Goal: Navigation & Orientation: Find specific page/section

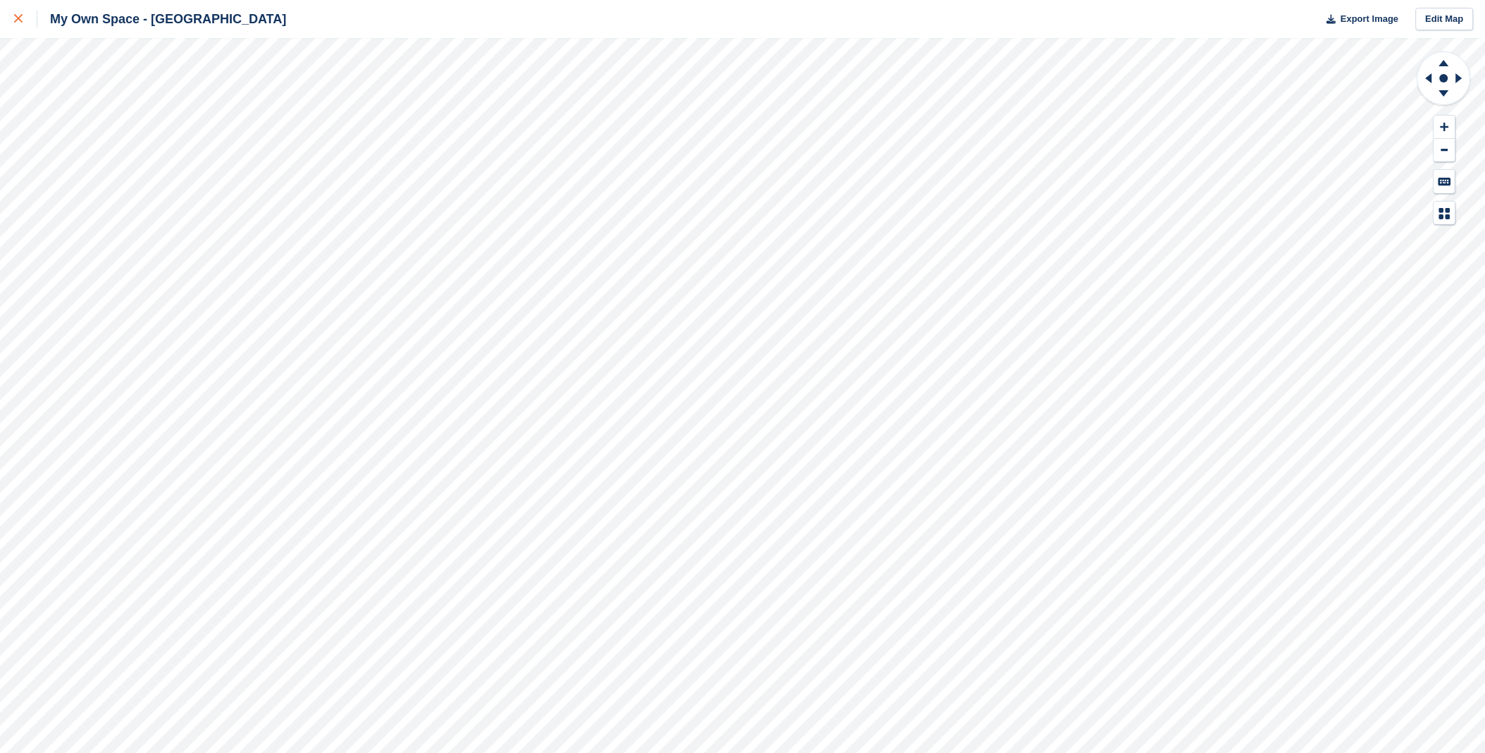
click at [21, 21] on icon at bounding box center [18, 18] width 8 height 8
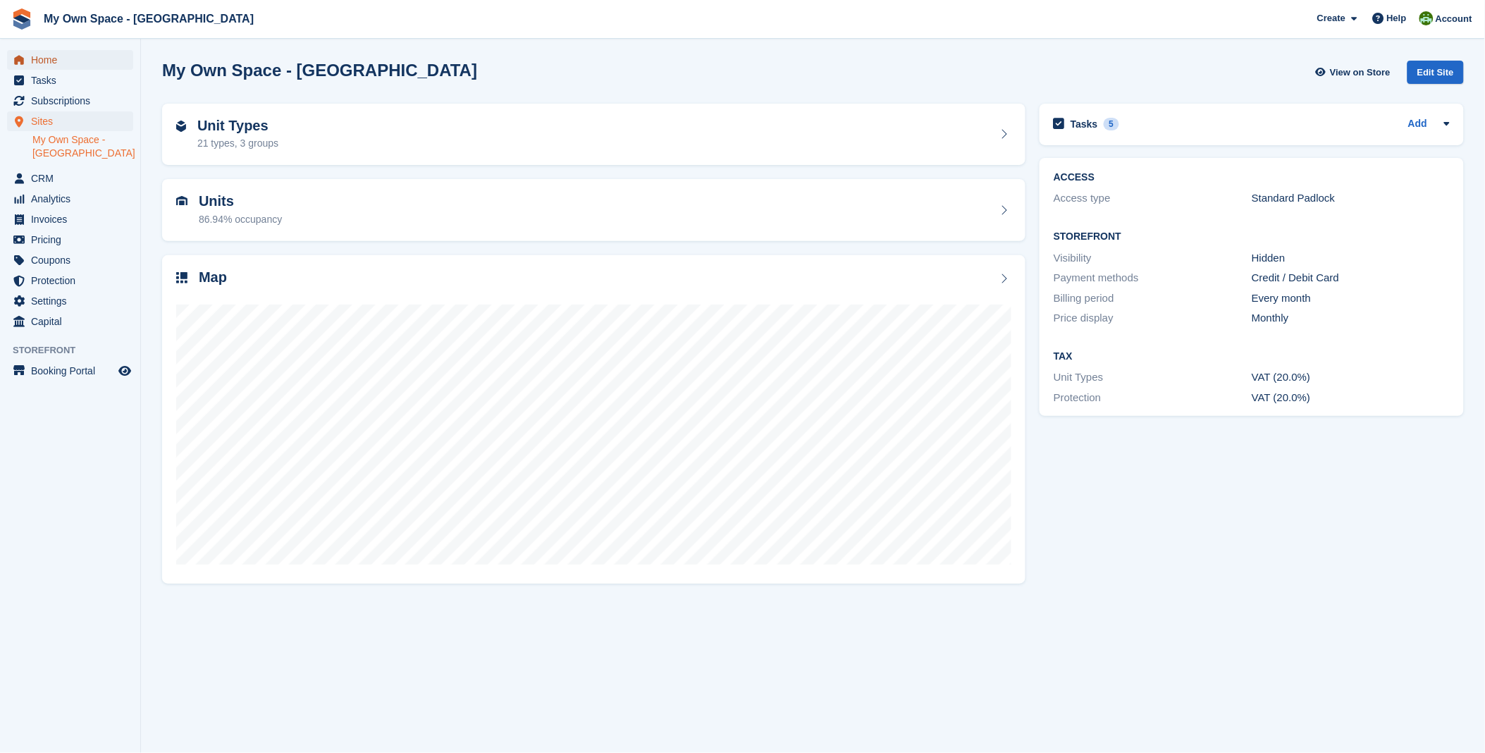
click at [71, 58] on span "Home" at bounding box center [73, 60] width 85 height 20
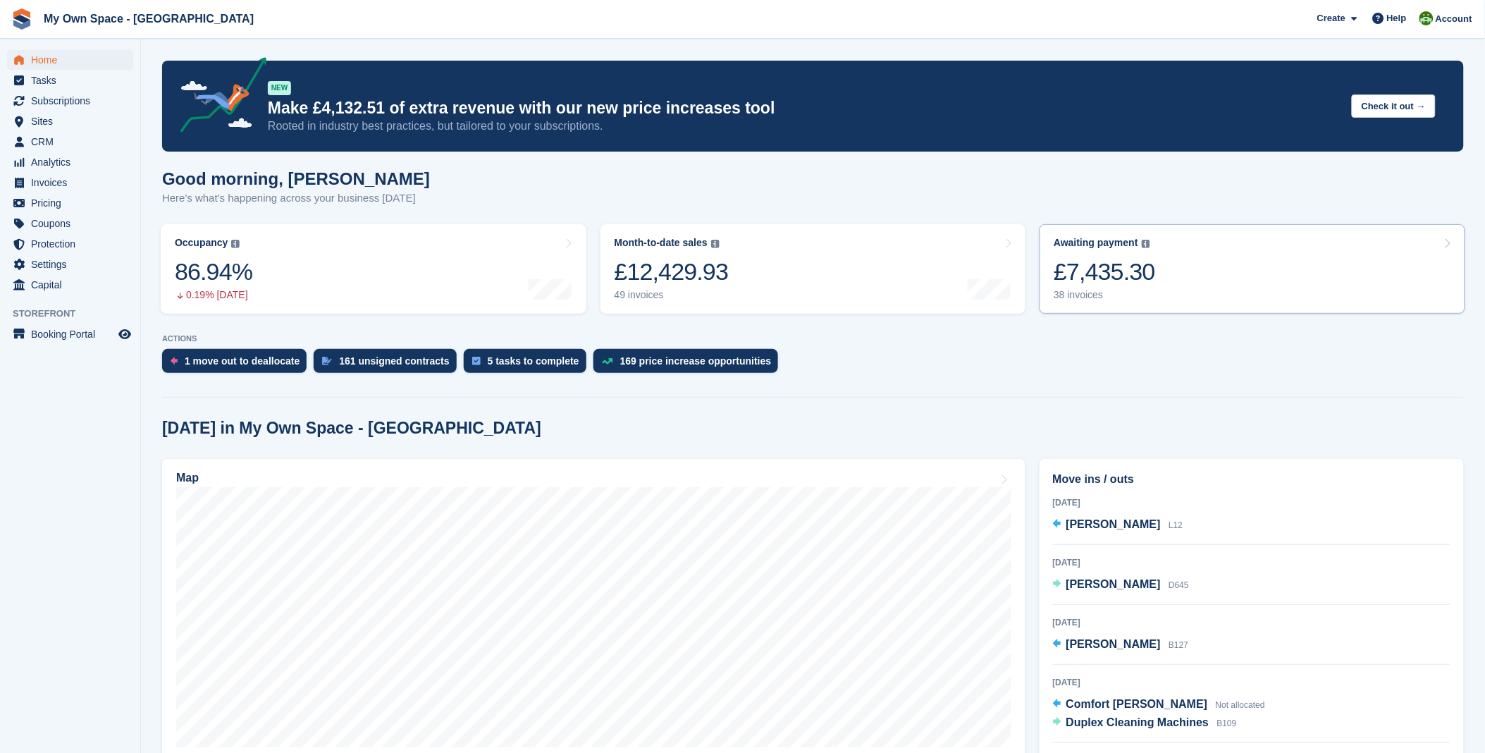
click at [1145, 283] on div "£7,435.30" at bounding box center [1104, 271] width 101 height 29
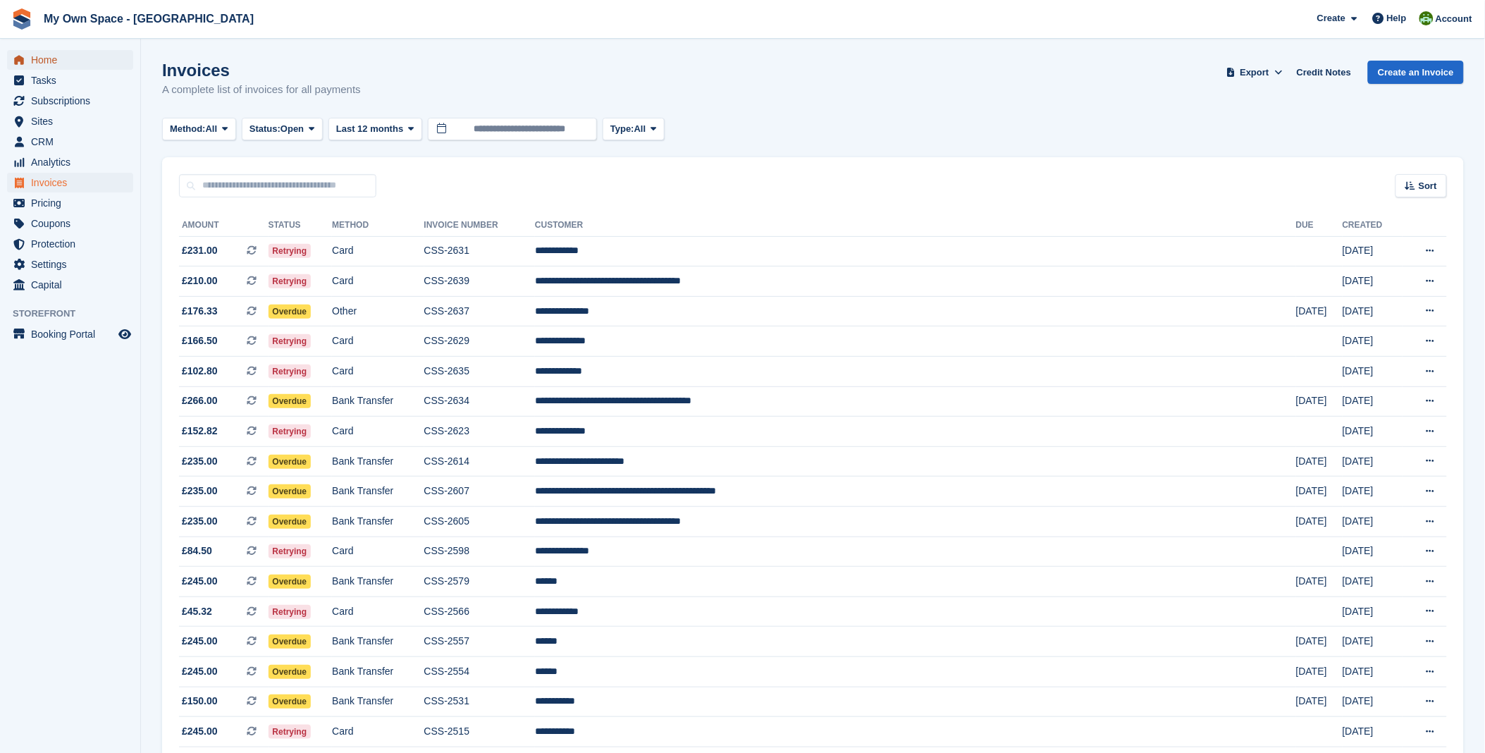
click at [47, 61] on span "Home" at bounding box center [73, 60] width 85 height 20
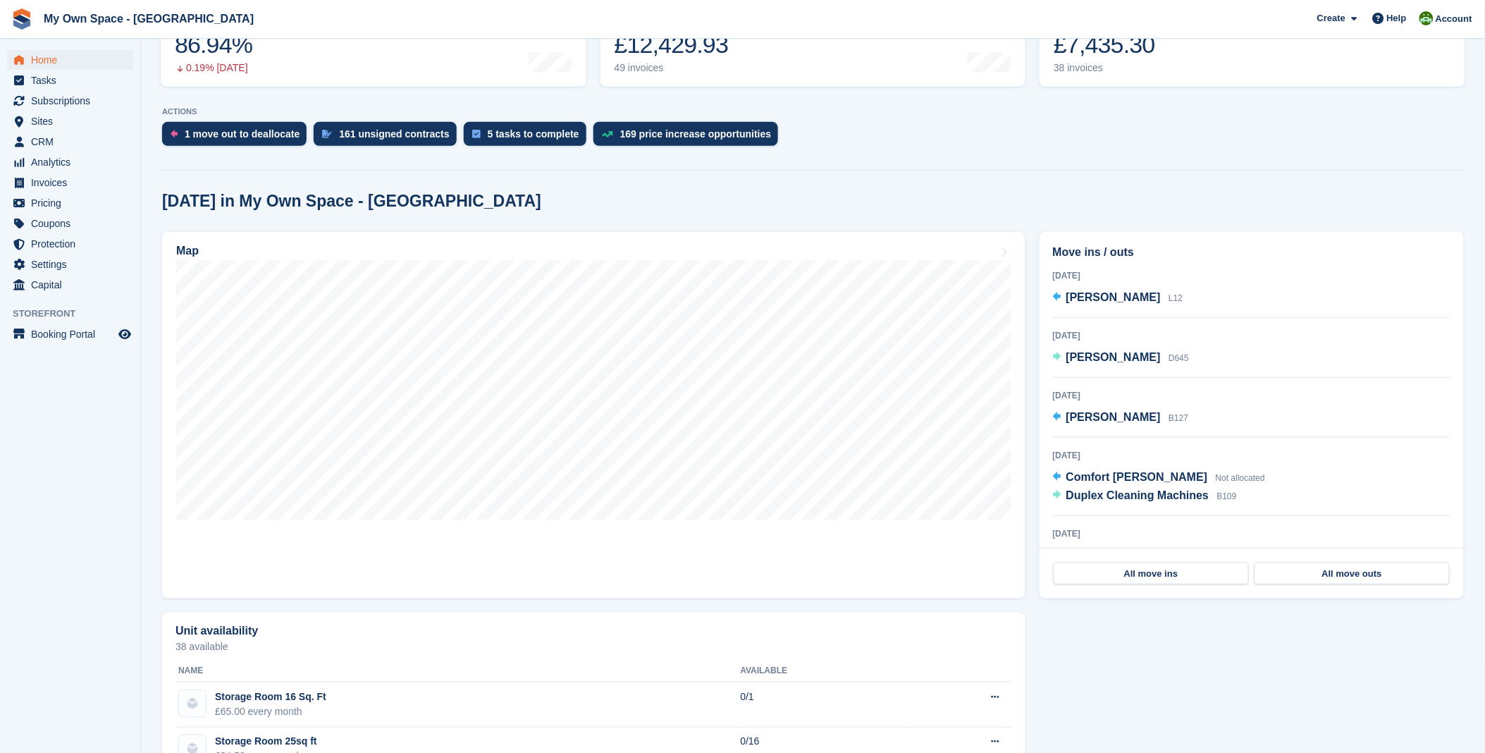
scroll to position [235, 0]
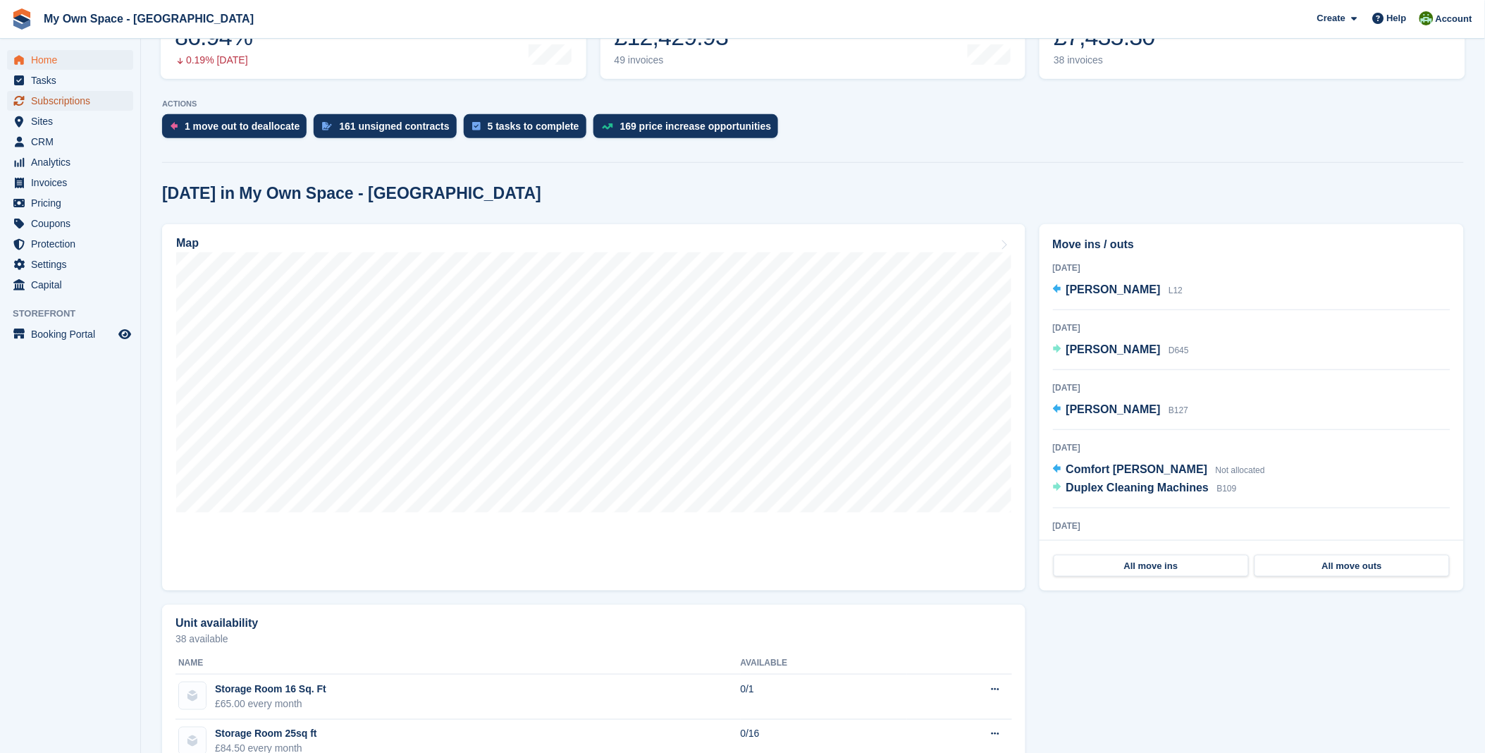
click at [72, 104] on span "Subscriptions" at bounding box center [73, 101] width 85 height 20
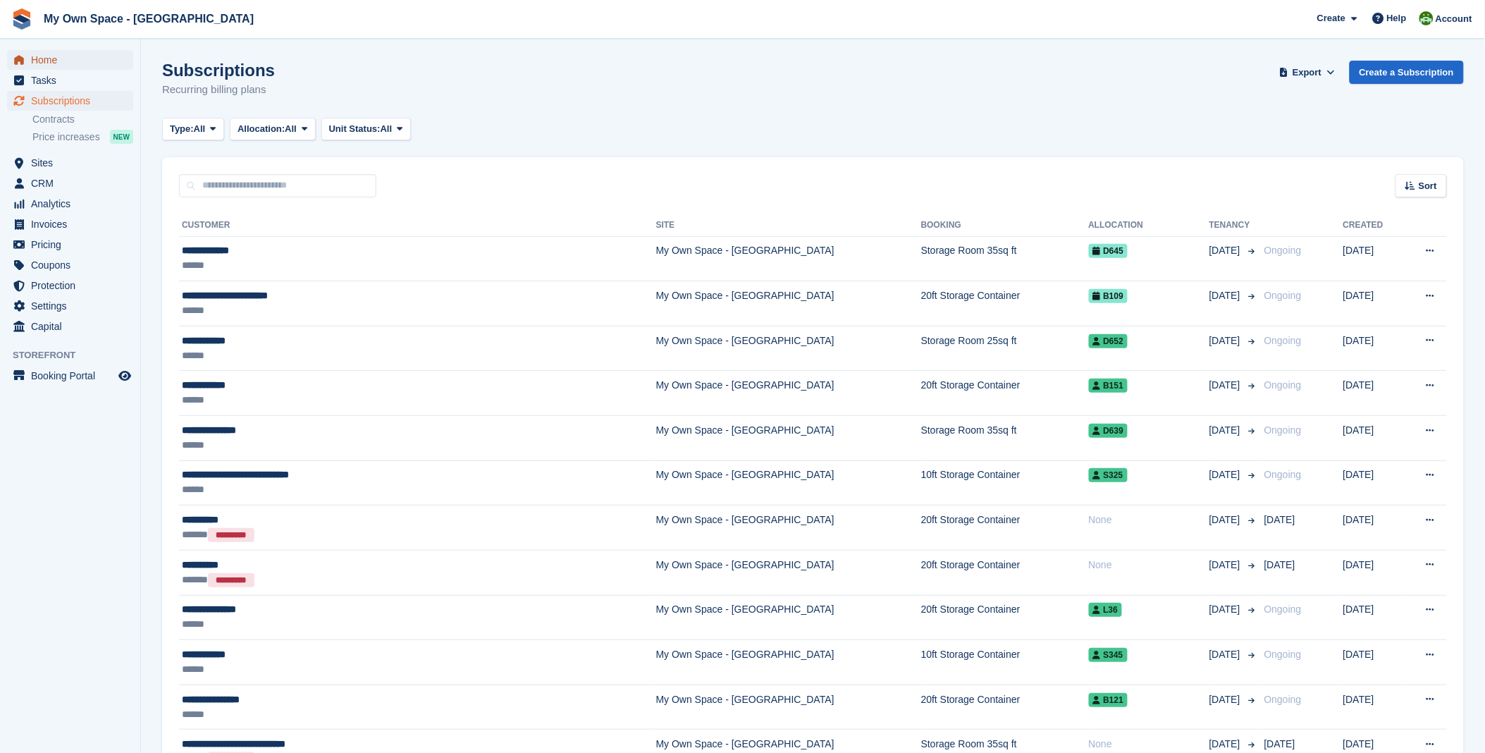
click at [35, 52] on span "Home" at bounding box center [73, 60] width 85 height 20
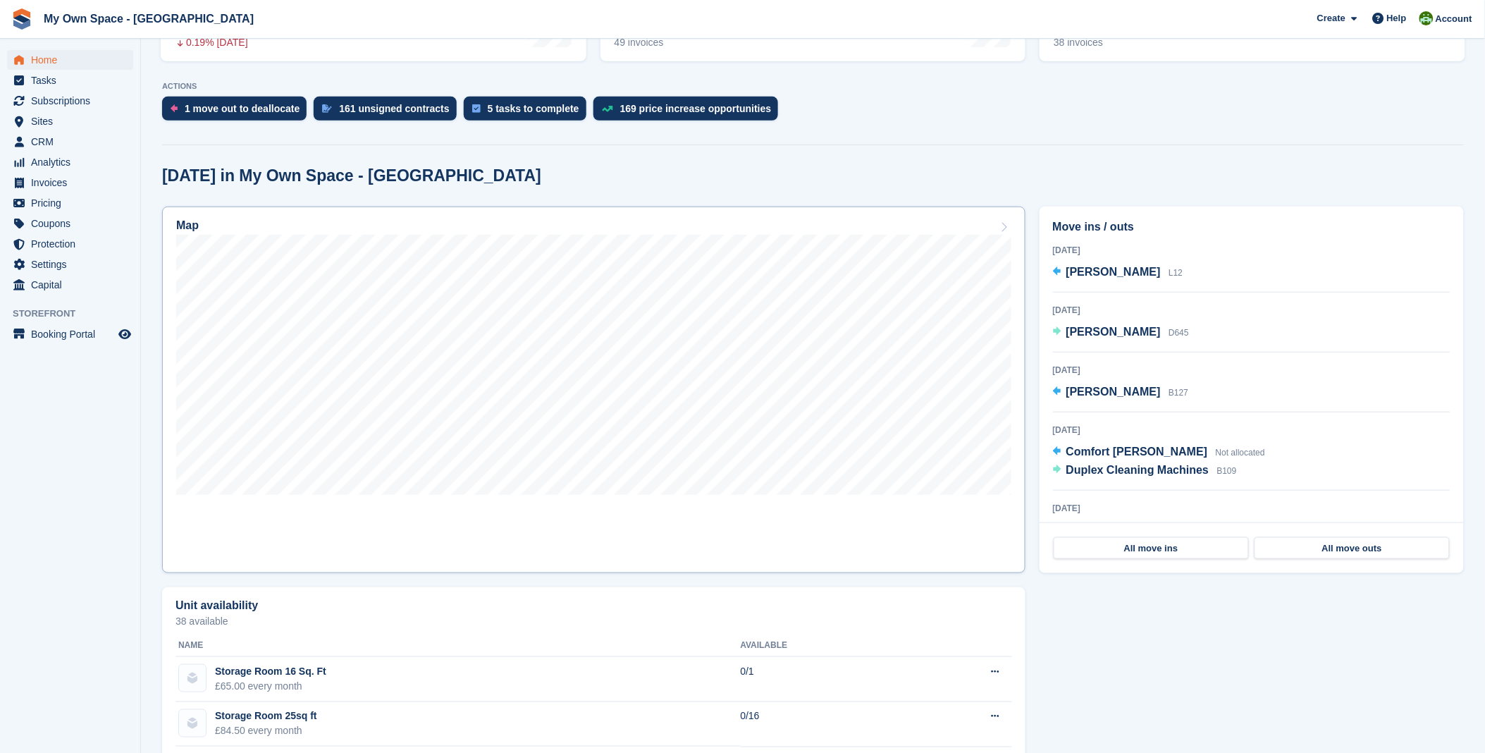
scroll to position [235, 0]
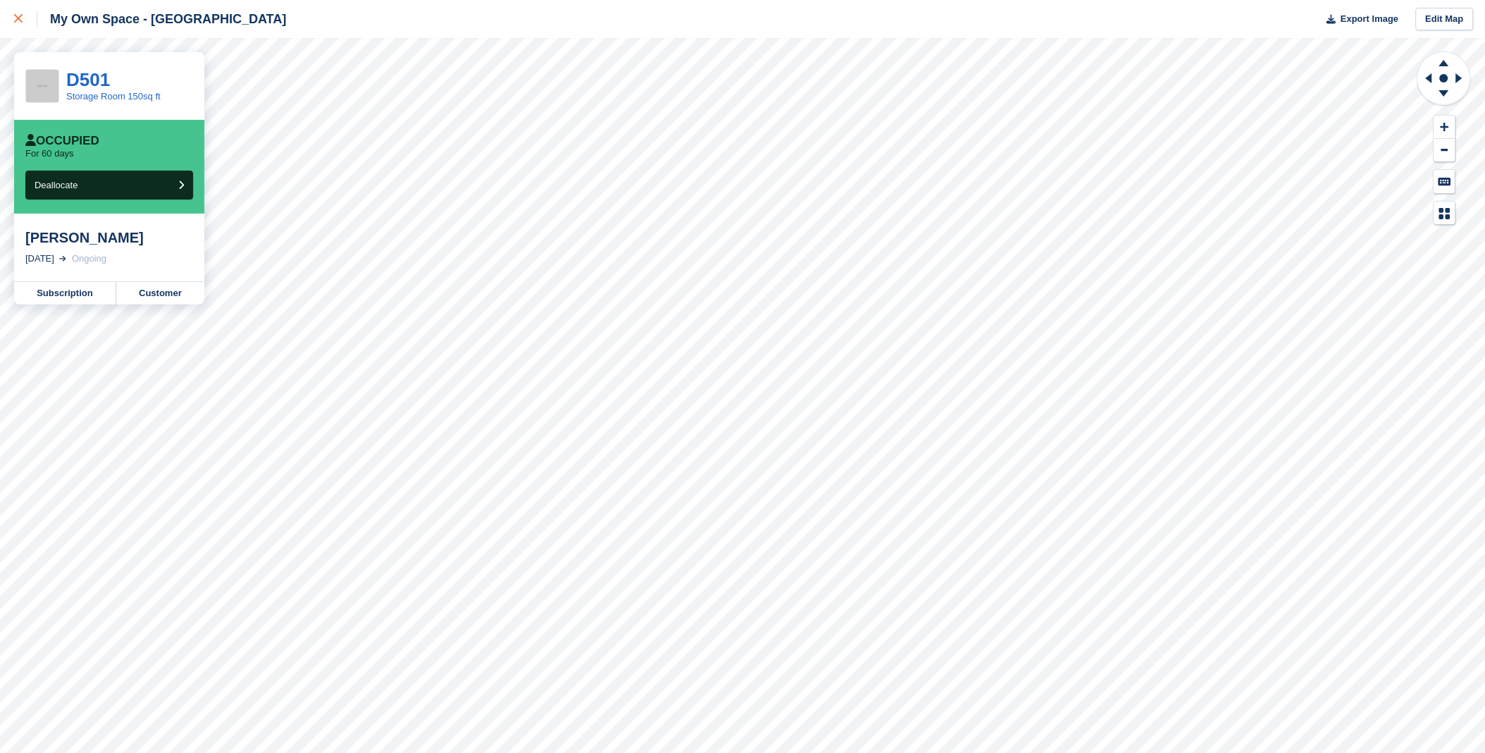
click at [13, 9] on link at bounding box center [18, 19] width 37 height 38
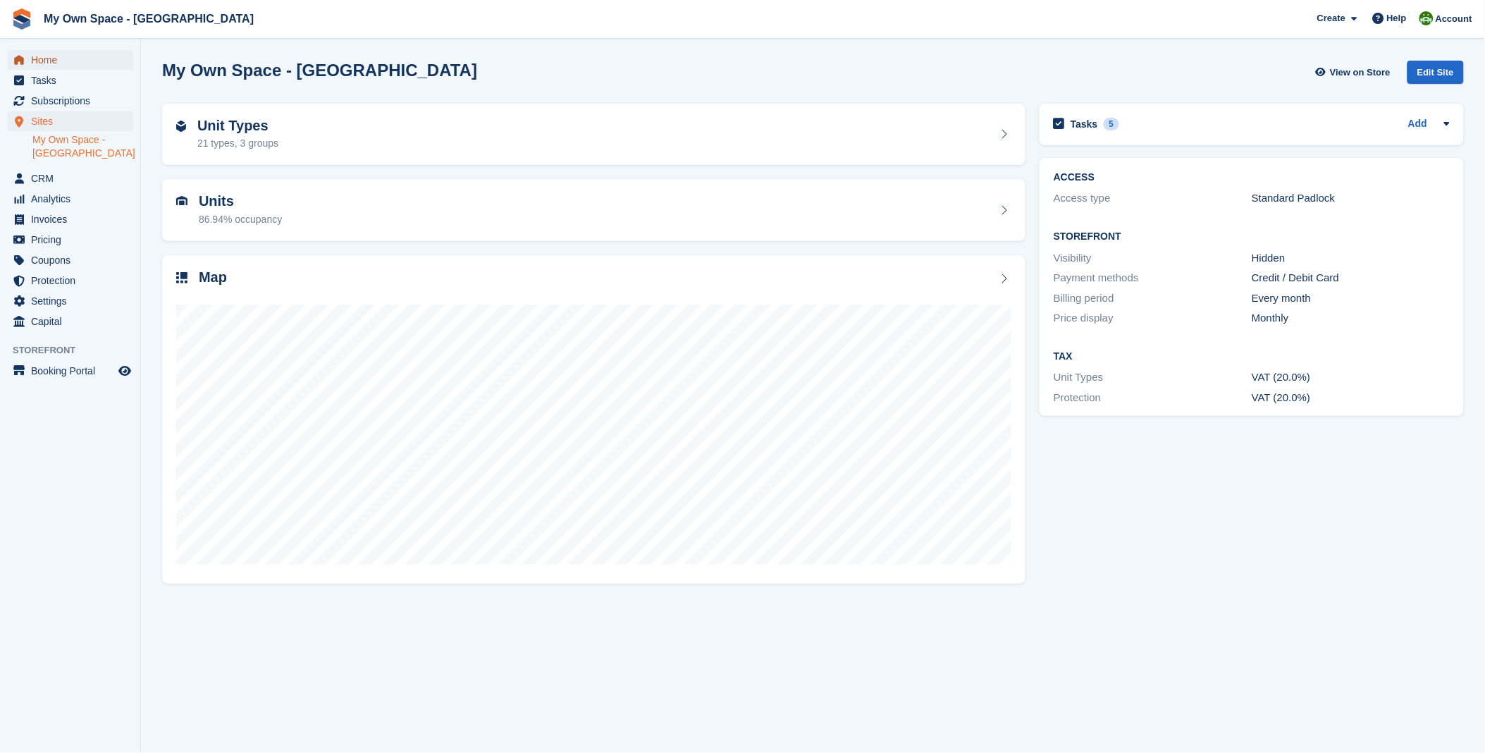
click at [47, 65] on span "Home" at bounding box center [73, 60] width 85 height 20
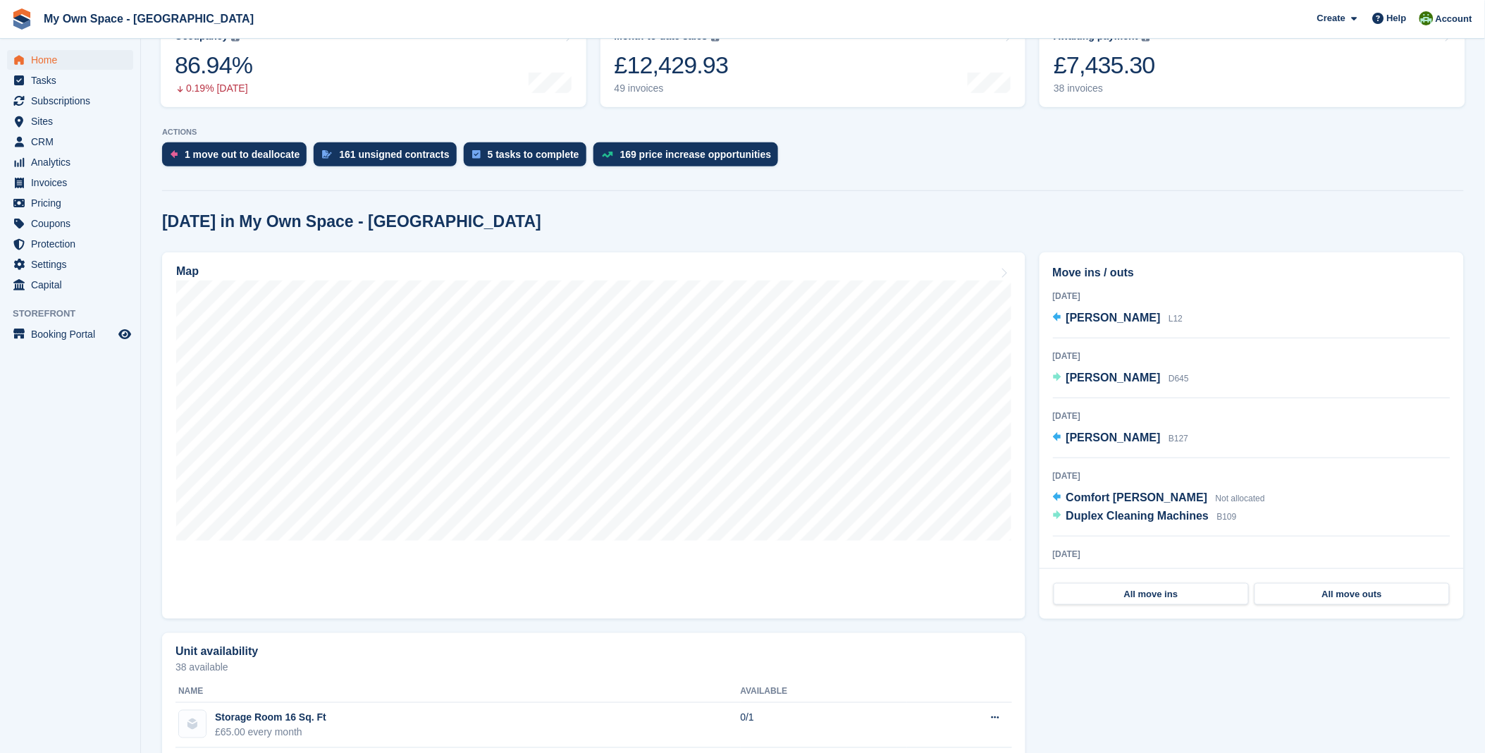
scroll to position [235, 0]
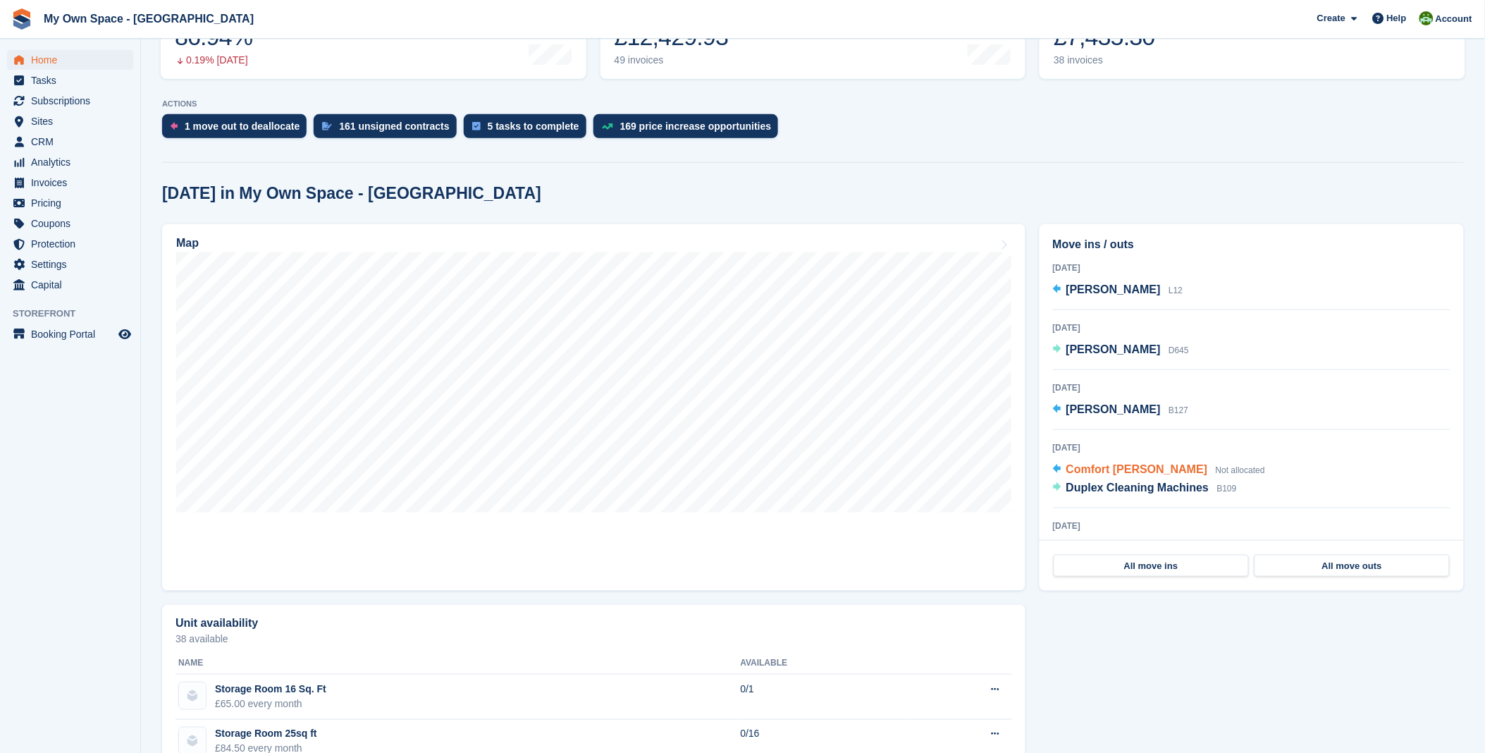
click at [1090, 472] on span "Comfort [PERSON_NAME]" at bounding box center [1137, 469] width 142 height 12
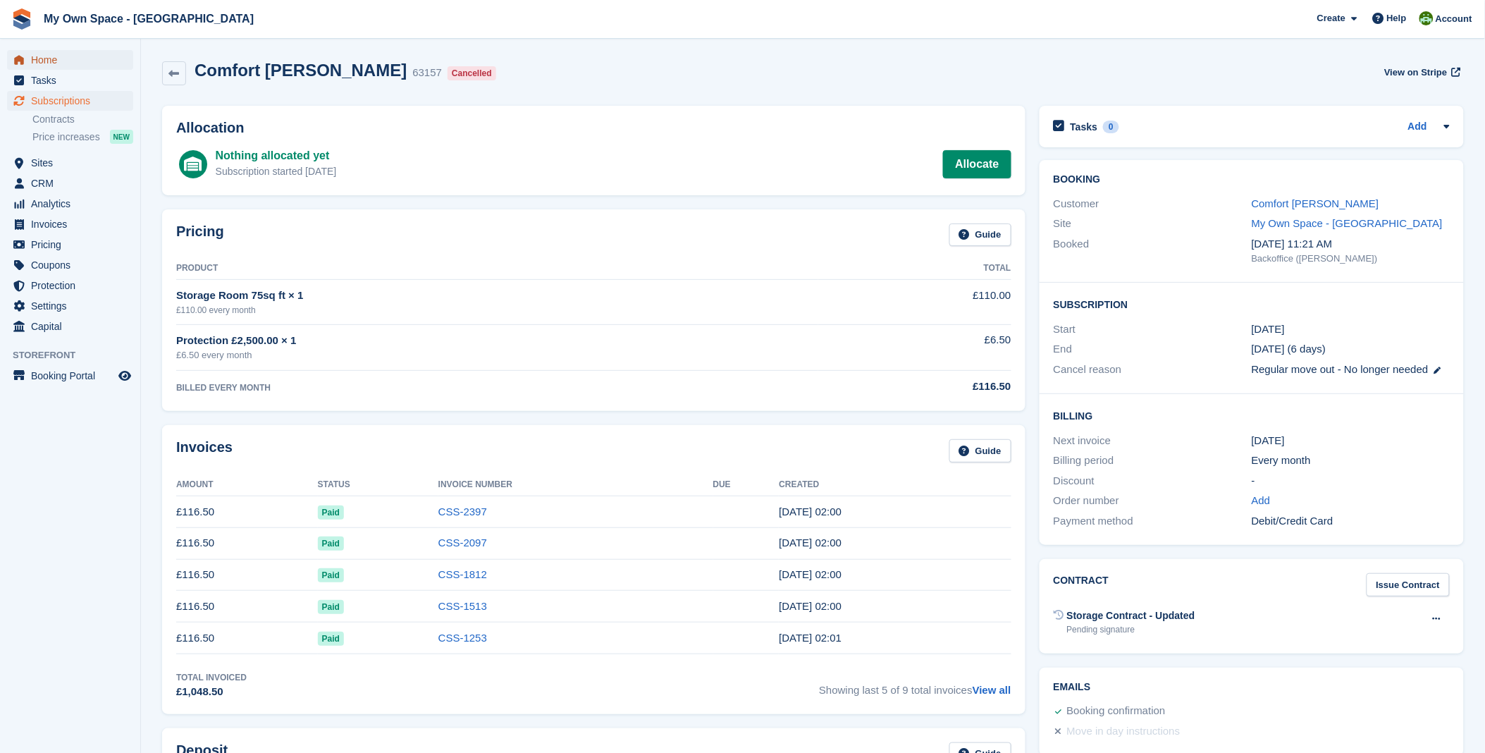
click at [41, 63] on span "Home" at bounding box center [73, 60] width 85 height 20
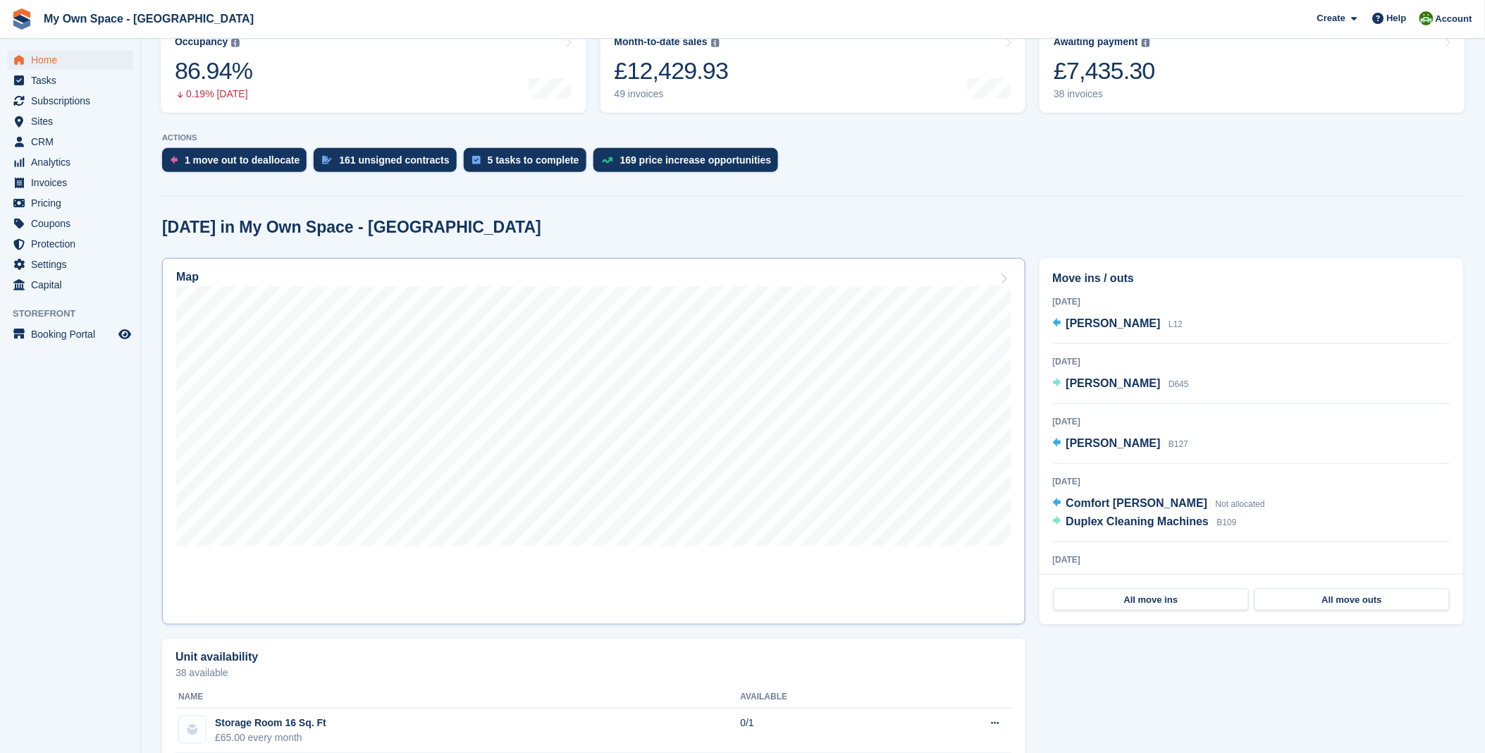
scroll to position [235, 0]
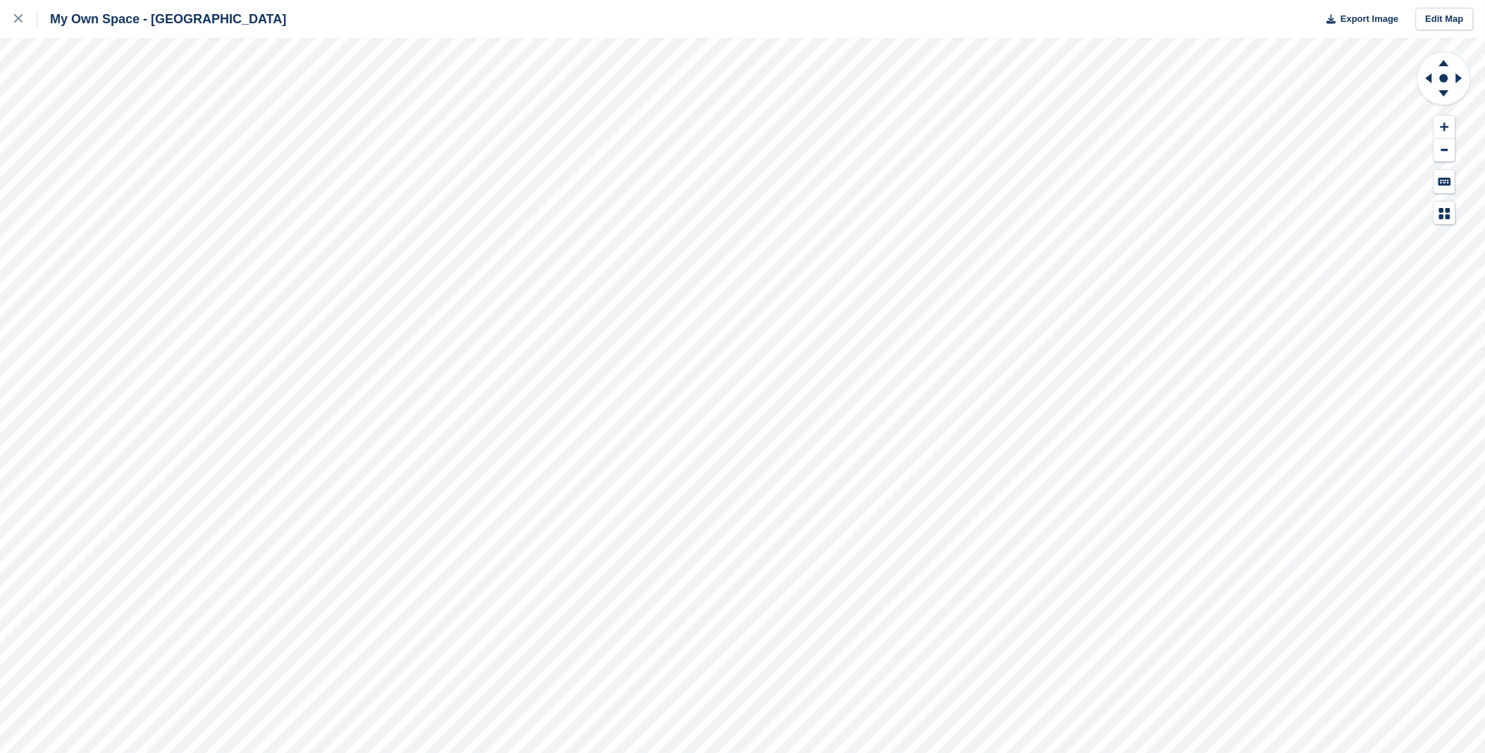
click at [78, 92] on div "My Own Space - [GEOGRAPHIC_DATA] Export Image Edit Map" at bounding box center [742, 376] width 1485 height 753
click at [25, 24] on div at bounding box center [25, 19] width 23 height 17
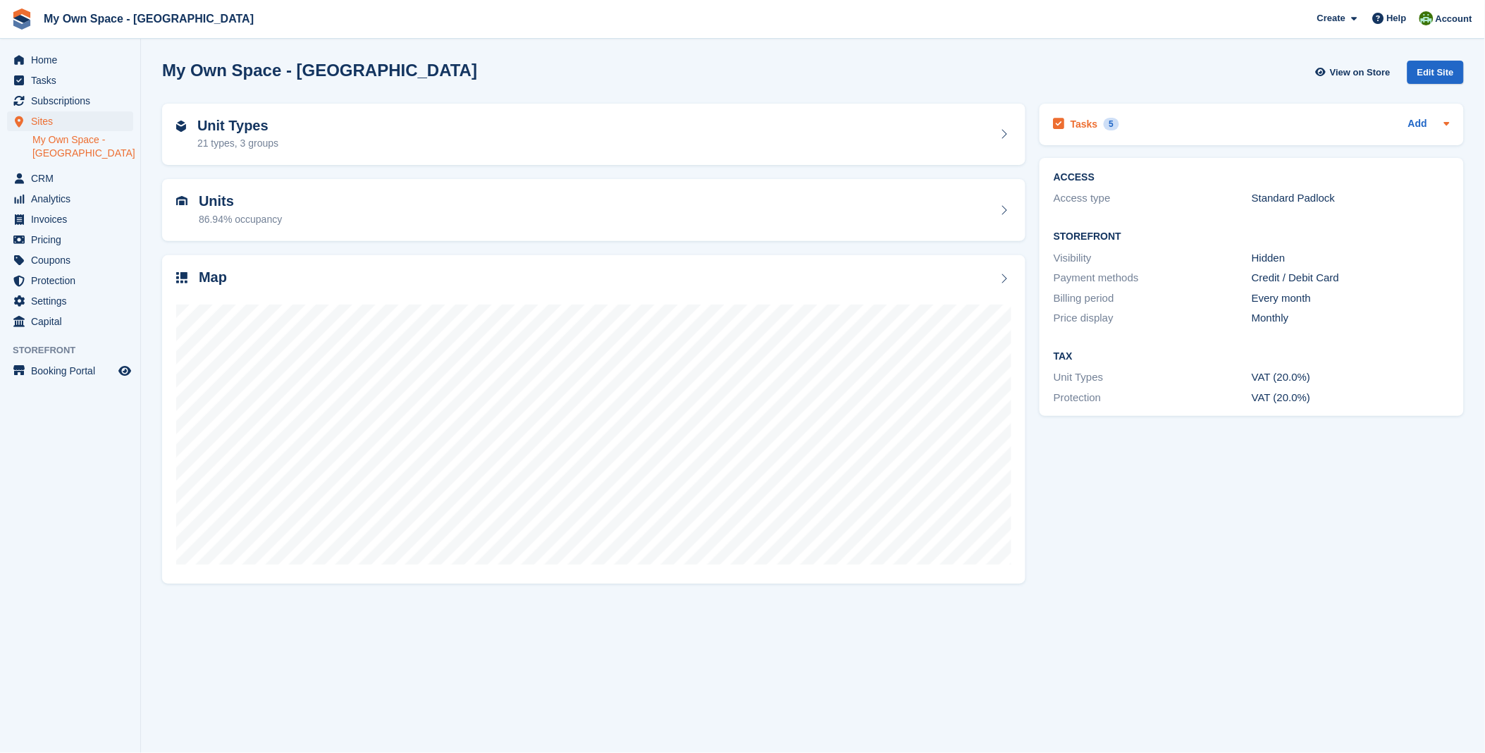
click at [1085, 128] on h2 "Tasks" at bounding box center [1084, 124] width 27 height 13
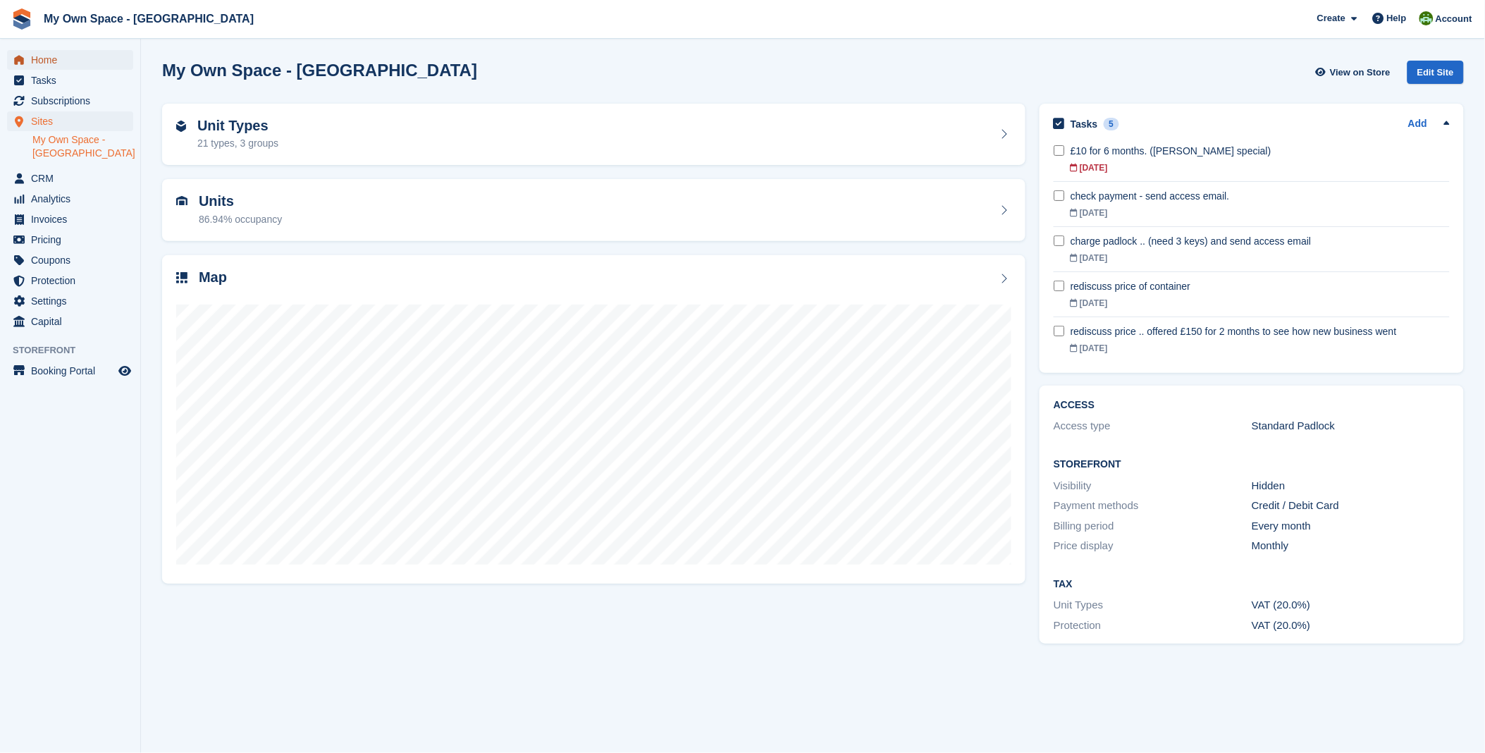
click at [65, 51] on span "Home" at bounding box center [73, 60] width 85 height 20
